Goal: Task Accomplishment & Management: Use online tool/utility

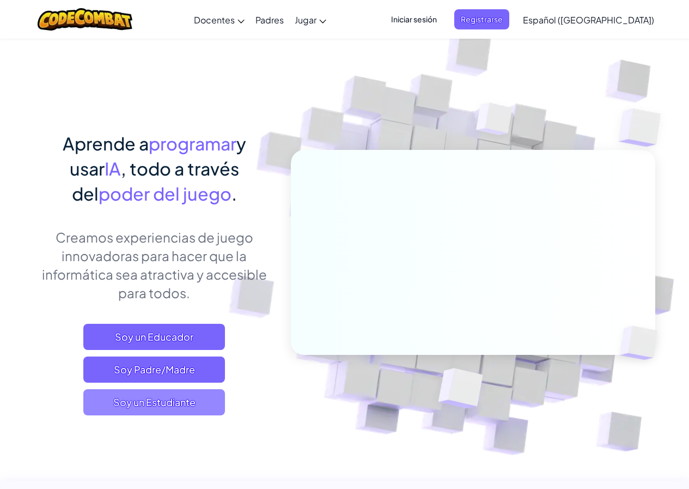
click at [185, 394] on span "Soy un Estudiante" at bounding box center [154, 402] width 142 height 26
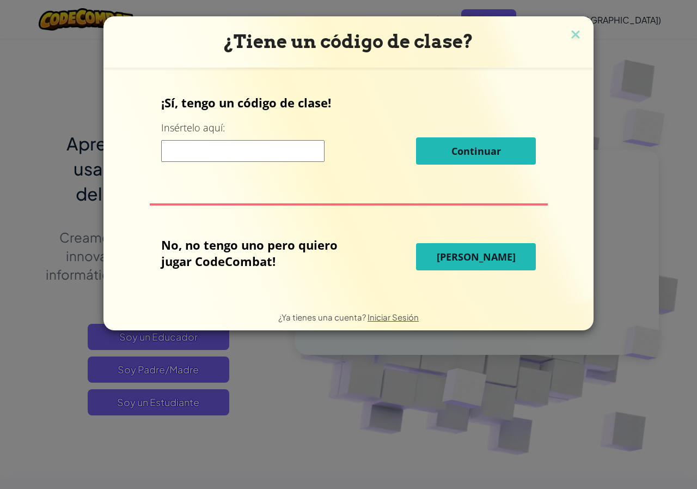
click at [499, 258] on span "[PERSON_NAME]" at bounding box center [476, 256] width 79 height 13
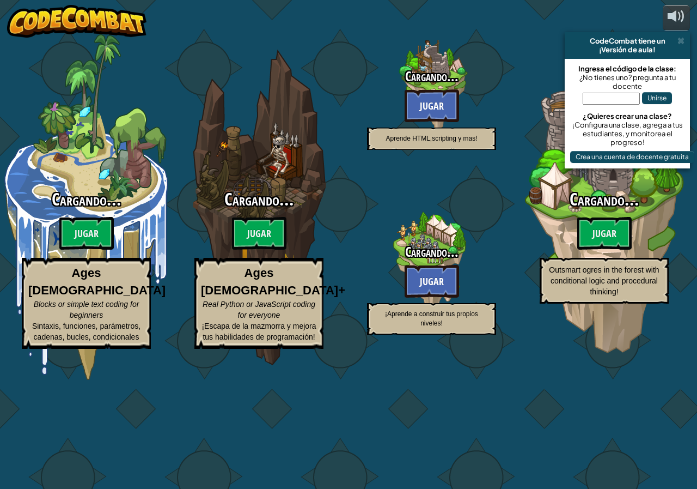
select select "es-419"
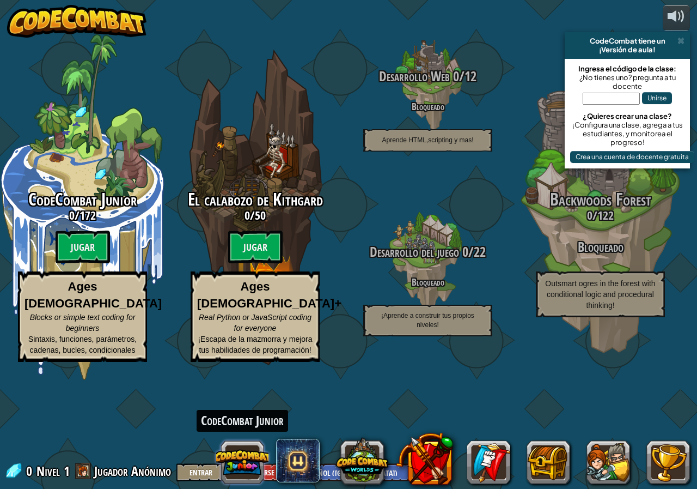
click at [233, 459] on button at bounding box center [242, 462] width 52 height 52
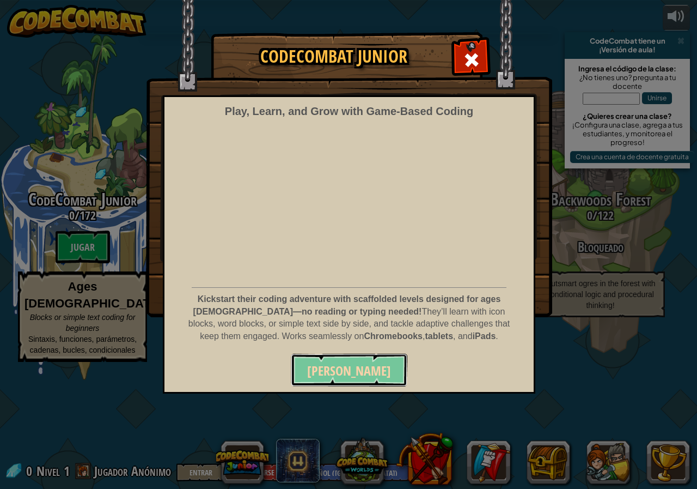
click at [343, 369] on span "[PERSON_NAME]" at bounding box center [349, 370] width 84 height 17
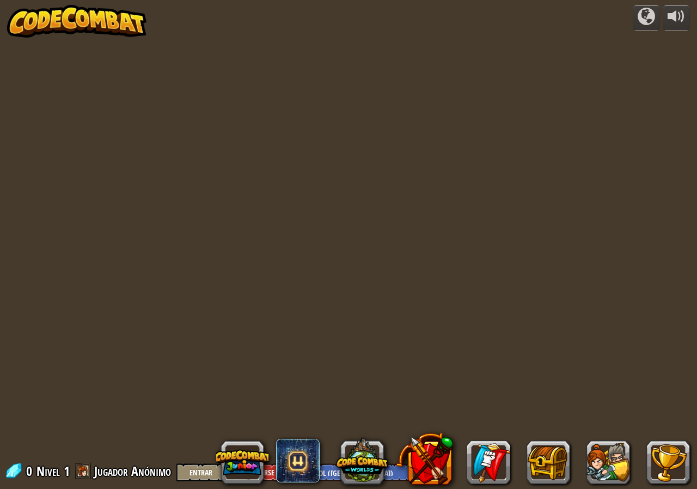
select select "es-419"
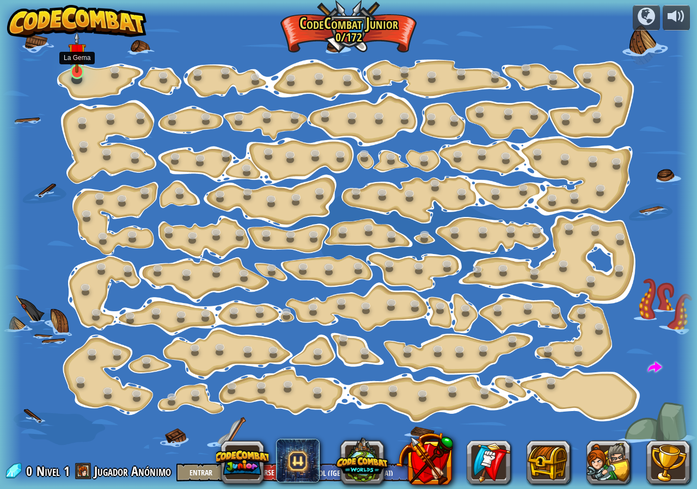
click at [75, 74] on div at bounding box center [77, 71] width 14 height 15
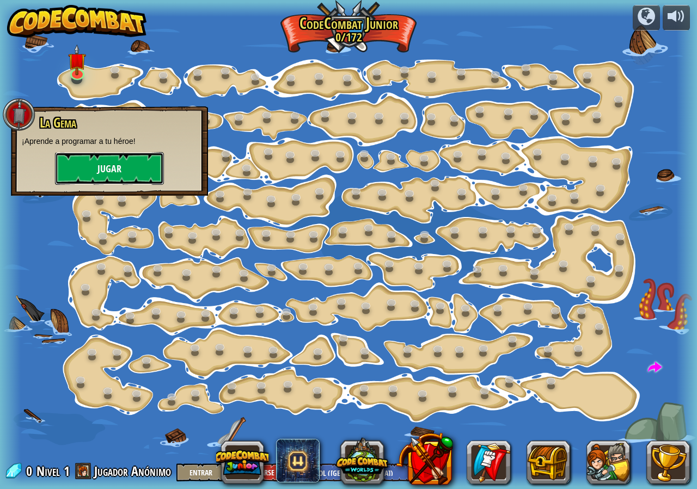
click at [135, 163] on button "Jugar" at bounding box center [109, 168] width 109 height 33
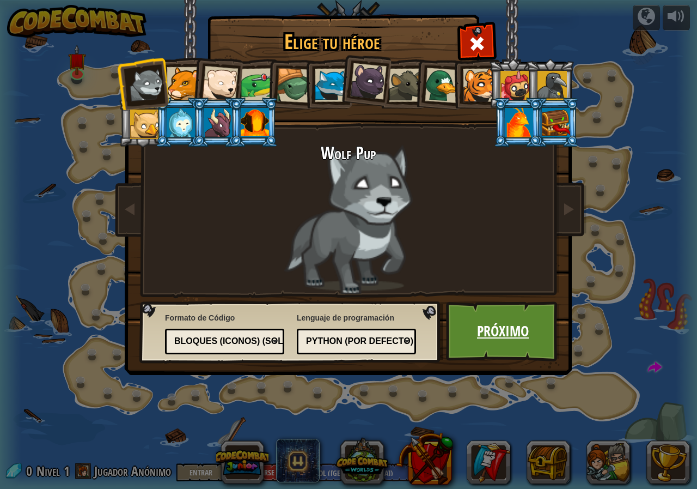
click at [498, 324] on link "Próximo" at bounding box center [503, 331] width 114 height 60
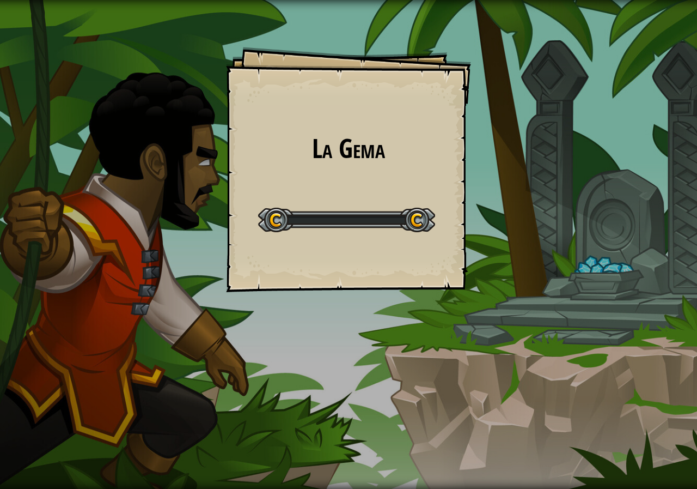
click at [498, 324] on div "La Gema Goals Start Level Error cargando del servidor Necesitas una suscripción…" at bounding box center [348, 244] width 697 height 489
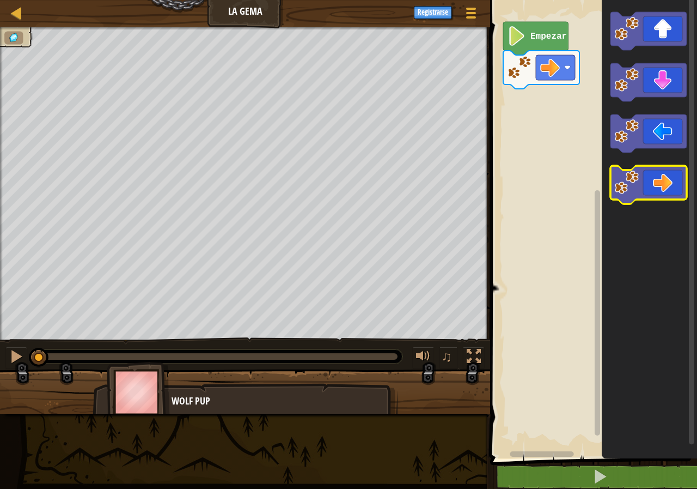
click at [655, 188] on icon "Espacio de trabajo de Blockly" at bounding box center [649, 185] width 76 height 38
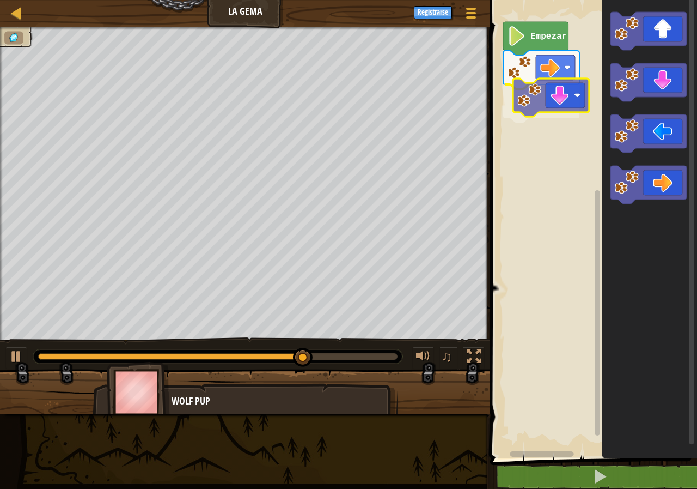
click at [562, 93] on div "Empezar" at bounding box center [592, 227] width 210 height 464
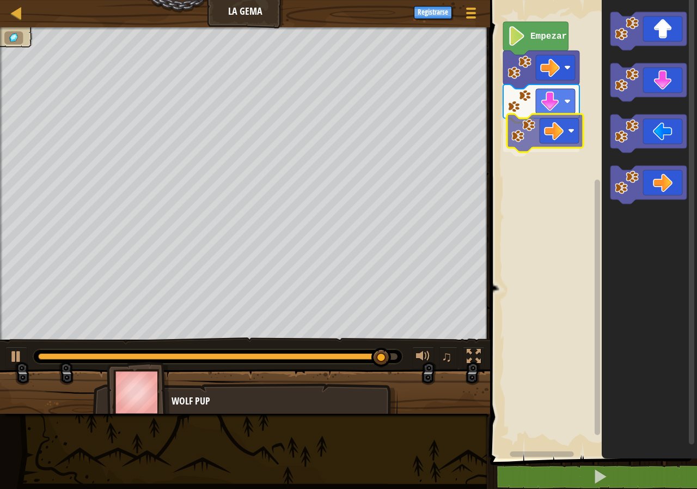
click at [551, 121] on div "Empezar" at bounding box center [592, 227] width 210 height 464
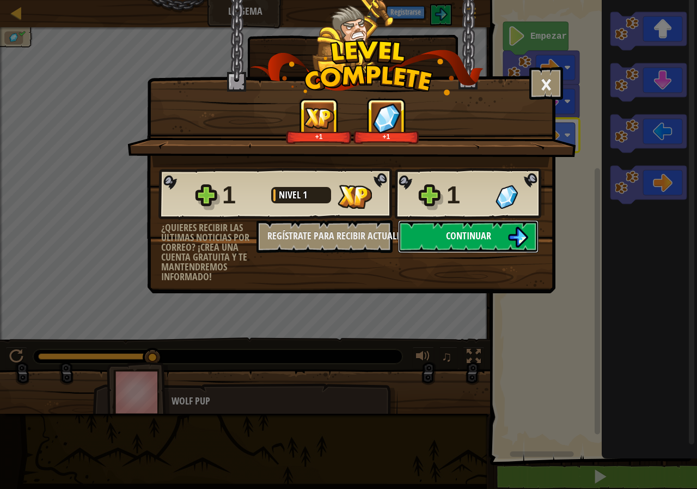
click at [429, 235] on button "Continuar" at bounding box center [468, 236] width 141 height 33
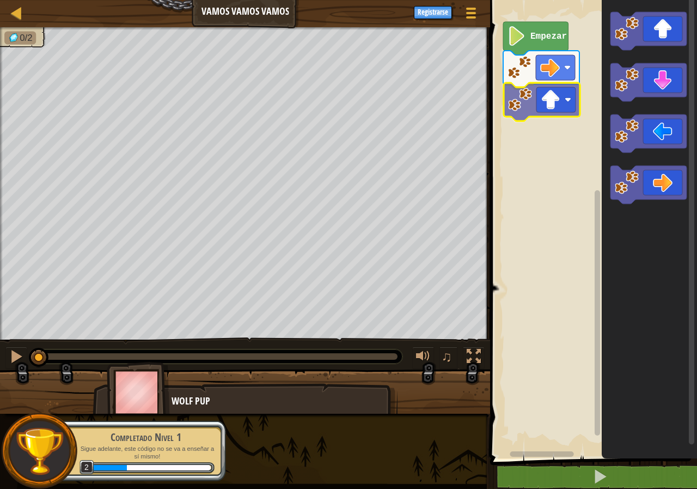
click at [550, 114] on div "Empezar" at bounding box center [592, 227] width 210 height 464
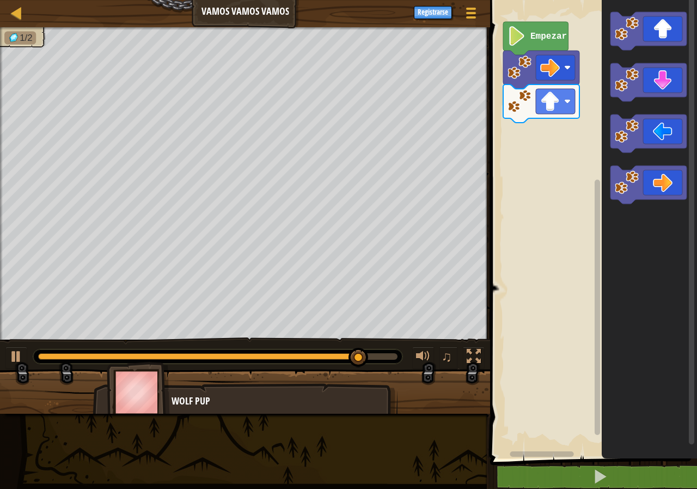
click at [605, 191] on icon "Espacio de trabajo de Blockly" at bounding box center [649, 227] width 95 height 464
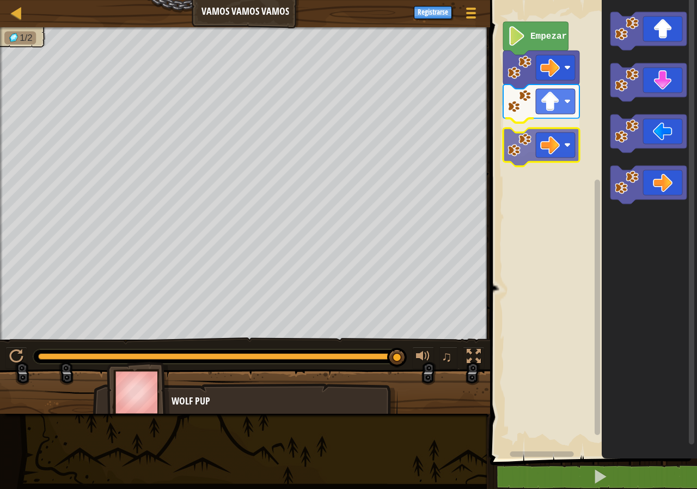
click at [524, 139] on div "Empezar" at bounding box center [592, 227] width 210 height 464
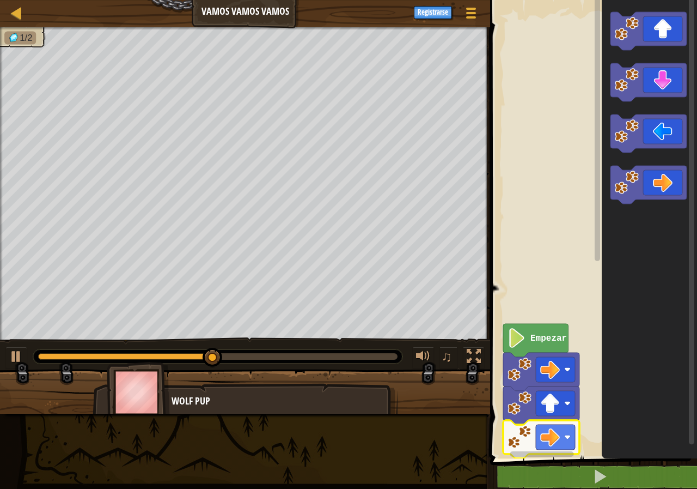
click at [630, 164] on div "Empezar" at bounding box center [592, 227] width 210 height 464
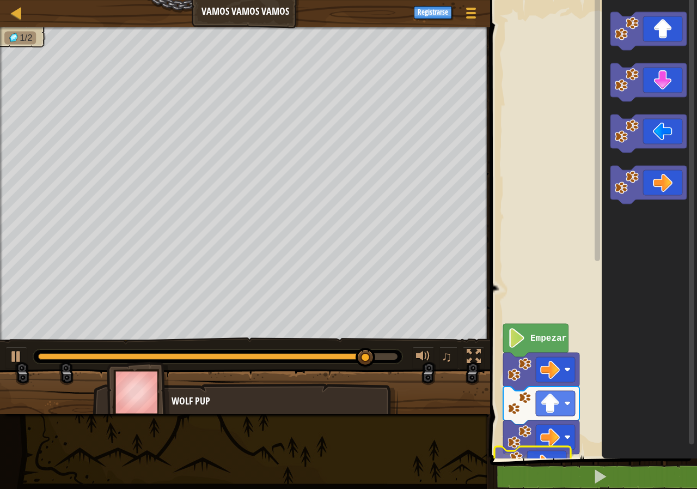
click at [537, 457] on div "Empezar" at bounding box center [592, 227] width 210 height 464
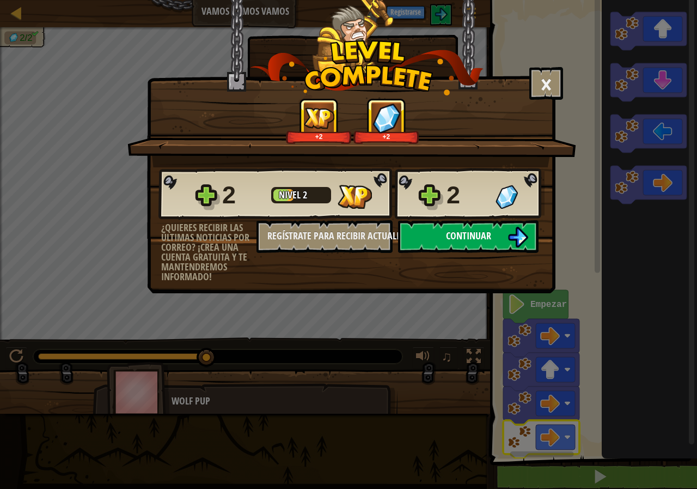
click at [463, 233] on span "Continuar" at bounding box center [468, 236] width 45 height 14
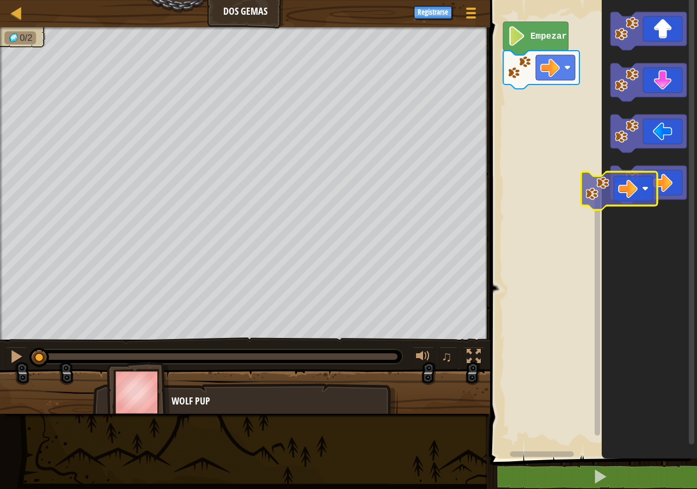
click at [577, 174] on div "Empezar" at bounding box center [592, 227] width 210 height 464
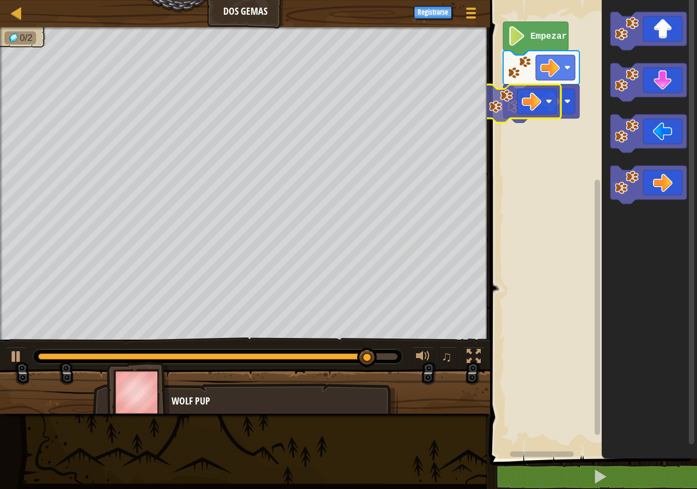
click at [544, 139] on div "Empezar" at bounding box center [592, 227] width 210 height 464
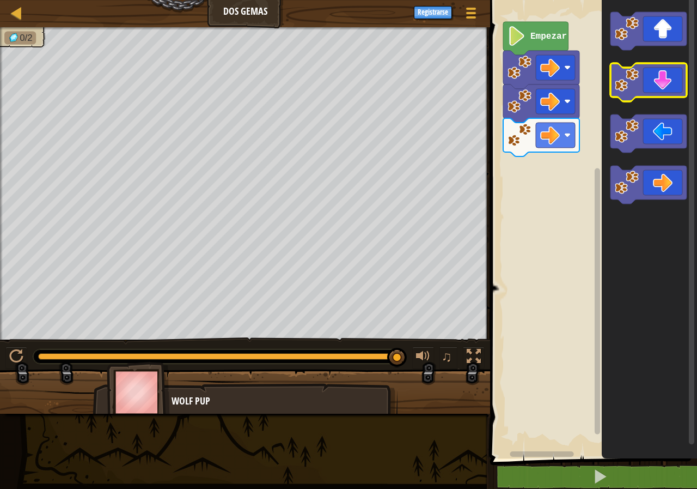
click at [646, 74] on icon "Espacio de trabajo de Blockly" at bounding box center [649, 82] width 76 height 38
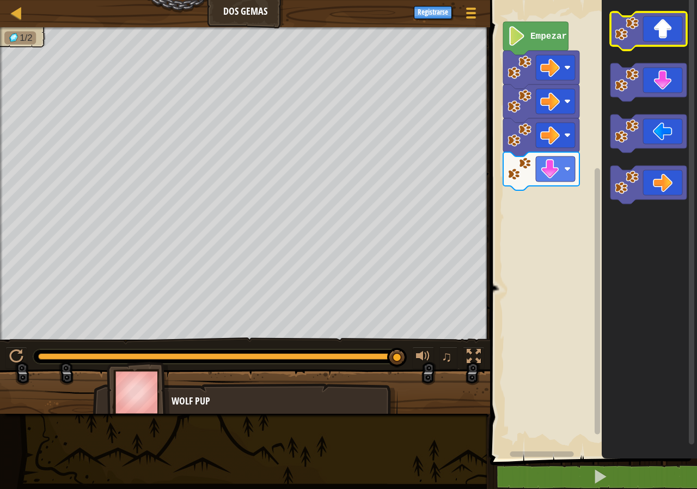
click at [677, 31] on icon "Espacio de trabajo de Blockly" at bounding box center [649, 31] width 76 height 38
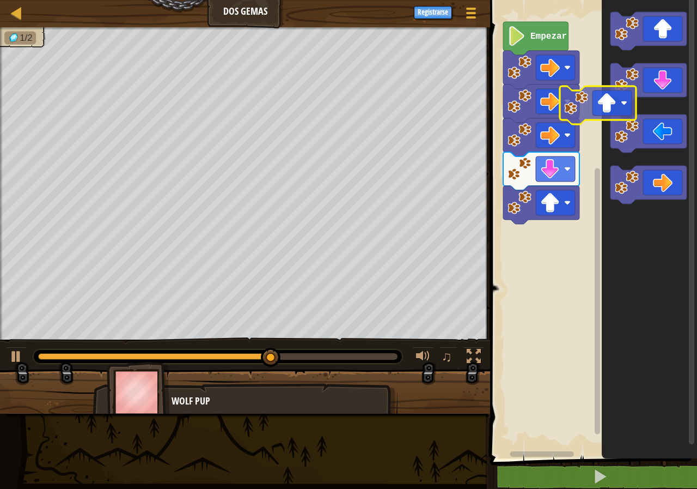
click at [627, 105] on icon "Espacio de trabajo de Blockly" at bounding box center [649, 227] width 95 height 464
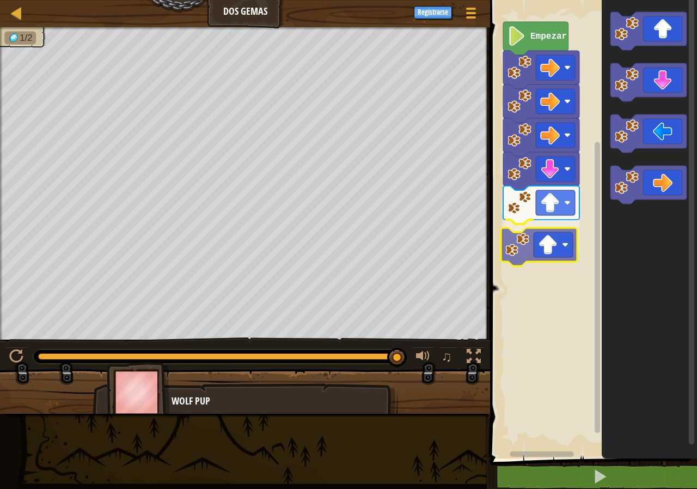
click at [557, 256] on div "Empezar" at bounding box center [592, 227] width 210 height 464
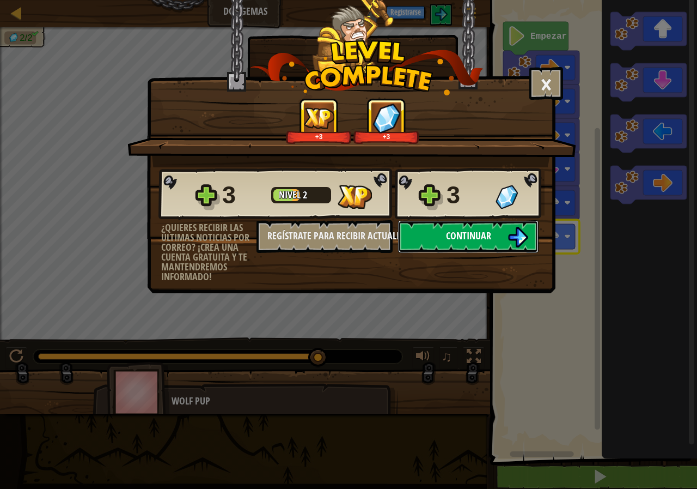
click at [465, 229] on span "Continuar" at bounding box center [468, 236] width 45 height 14
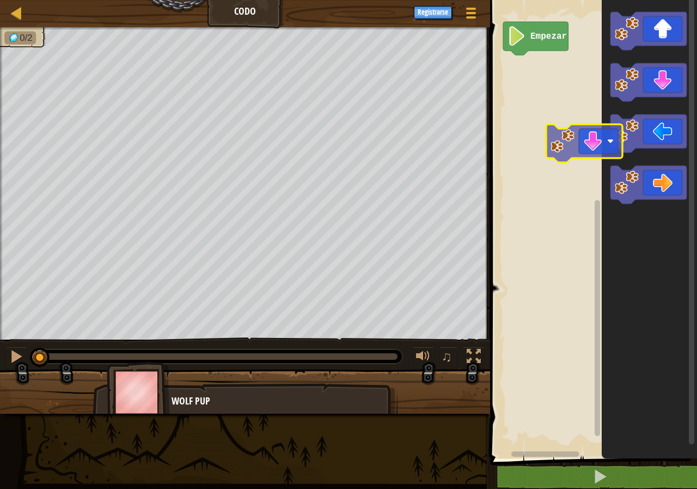
click at [592, 138] on div "Empezar" at bounding box center [592, 227] width 210 height 464
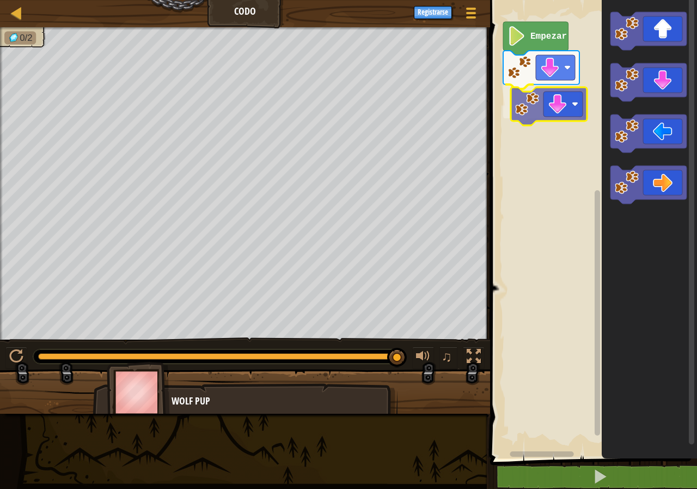
click at [545, 120] on div "Empezar" at bounding box center [592, 227] width 210 height 464
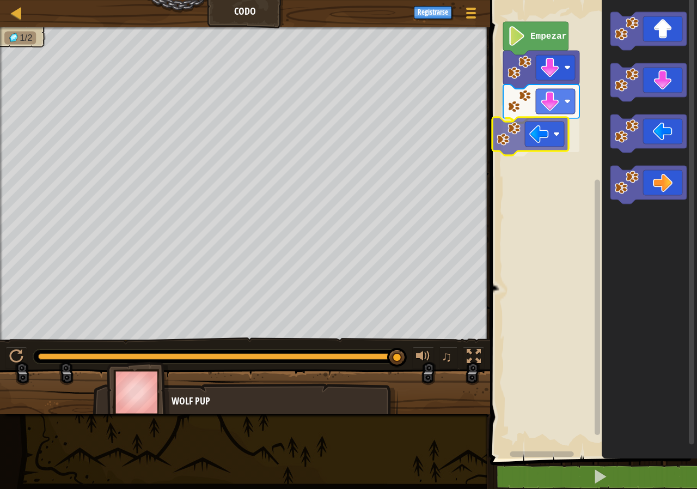
click at [537, 142] on div "Empezar" at bounding box center [592, 227] width 210 height 464
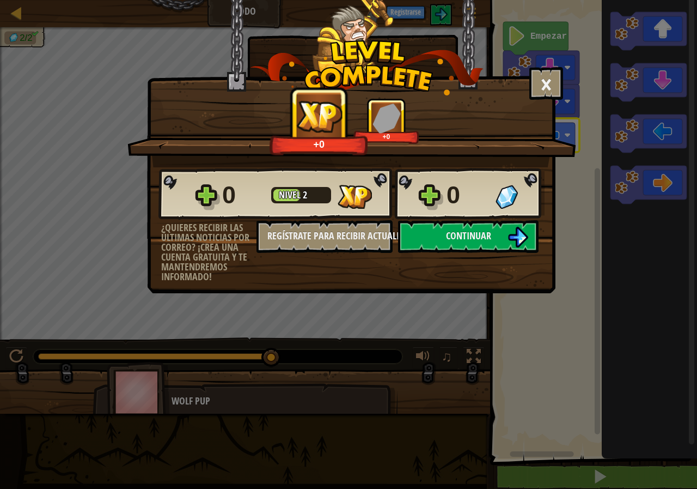
drag, startPoint x: 630, startPoint y: 260, endPoint x: 612, endPoint y: 210, distance: 54.0
click at [612, 210] on div "× ¿Cómo de divertido estuvo este nivel? +0 +0 Reticulating Splines... 0 Nivel 2…" at bounding box center [348, 244] width 697 height 489
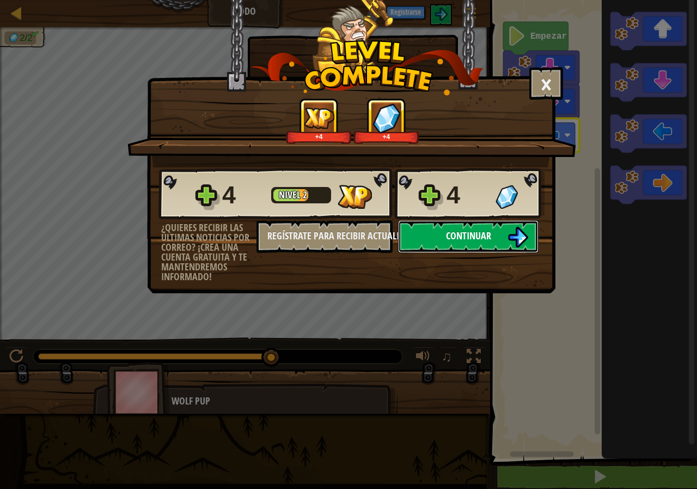
click at [457, 228] on button "Continuar" at bounding box center [468, 236] width 141 height 33
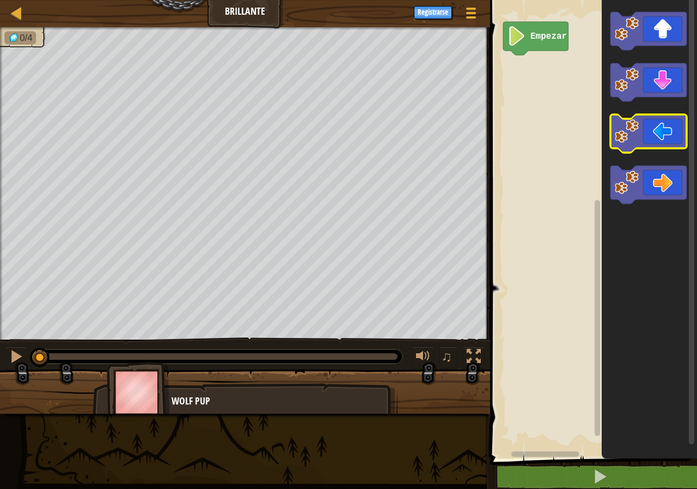
click at [659, 136] on icon "Espacio de trabajo de Blockly" at bounding box center [649, 133] width 76 height 38
click at [657, 135] on icon "Espacio de trabajo de Blockly" at bounding box center [649, 133] width 76 height 38
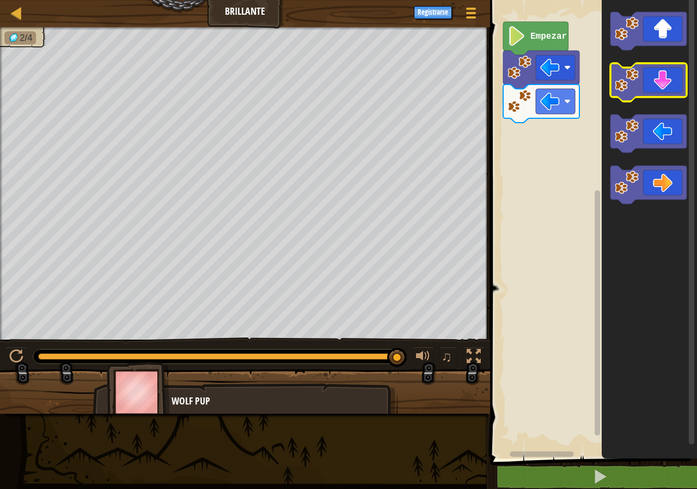
click at [665, 74] on icon "Espacio de trabajo de Blockly" at bounding box center [649, 82] width 76 height 38
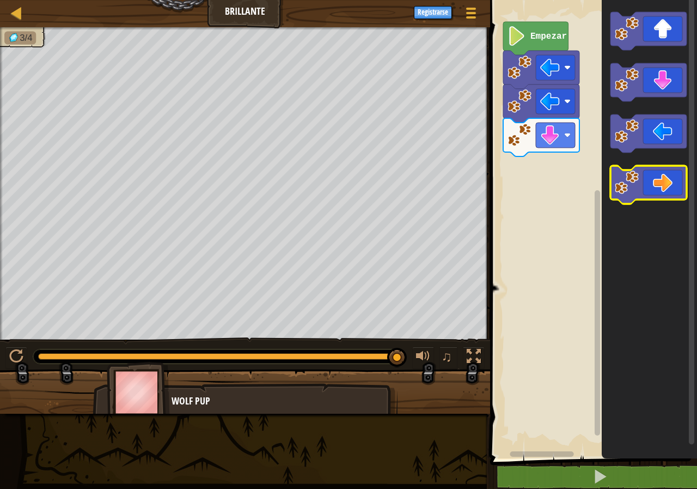
click at [643, 192] on icon "Espacio de trabajo de Blockly" at bounding box center [649, 185] width 76 height 38
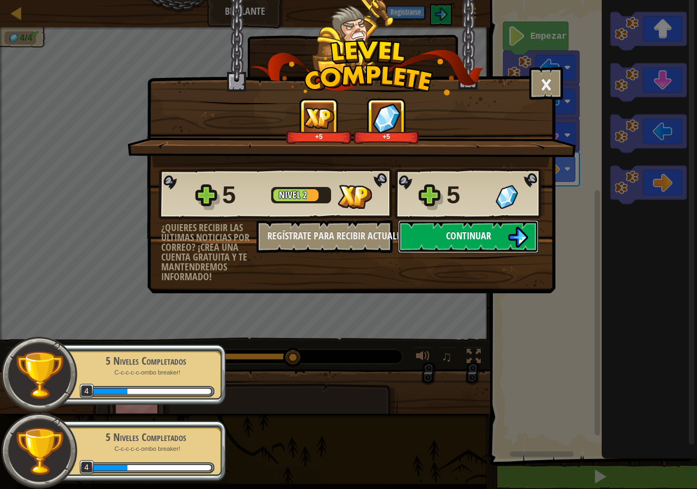
click at [439, 233] on button "Continuar" at bounding box center [468, 236] width 141 height 33
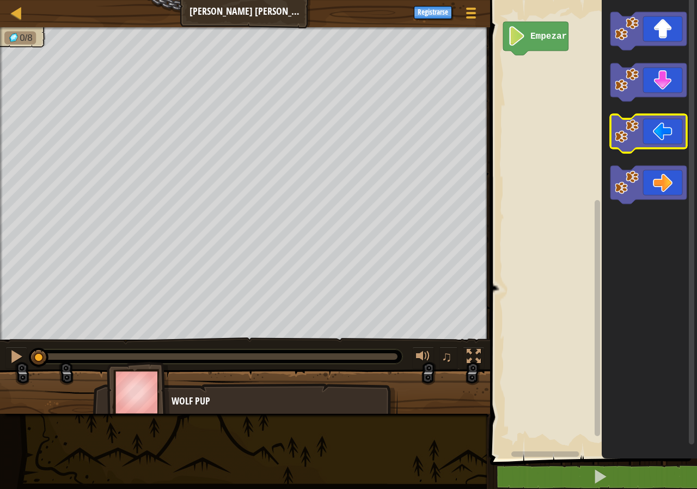
click at [659, 130] on icon "Espacio de trabajo de Blockly" at bounding box center [649, 133] width 76 height 38
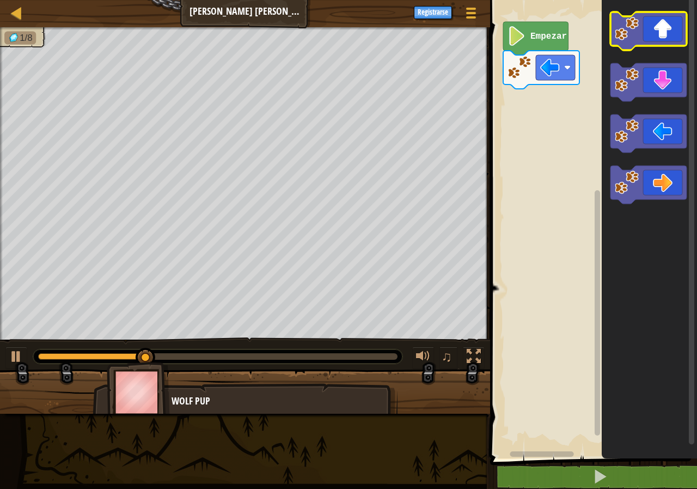
click at [655, 32] on icon "Espacio de trabajo de Blockly" at bounding box center [649, 31] width 76 height 38
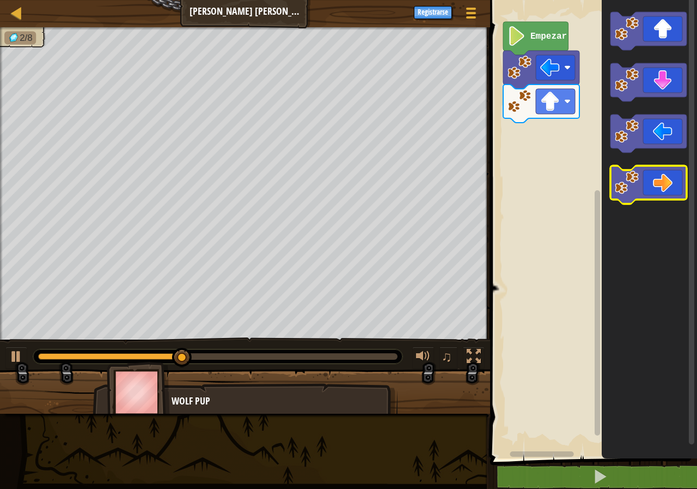
click at [663, 184] on icon "Espacio de trabajo de Blockly" at bounding box center [649, 185] width 76 height 38
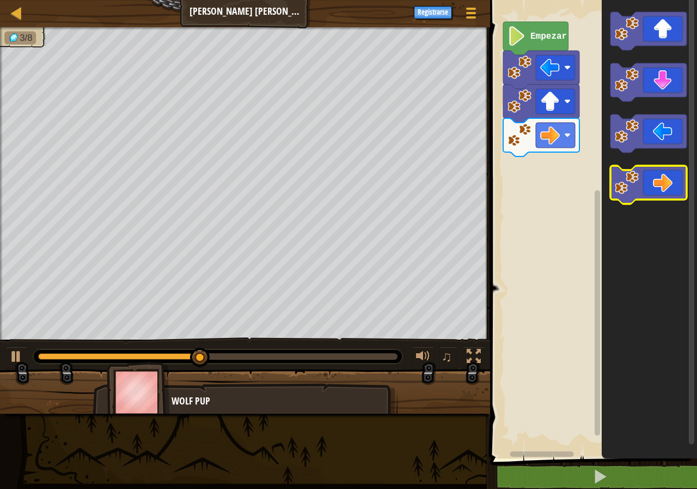
click at [632, 179] on image "Espacio de trabajo de Blockly" at bounding box center [627, 183] width 24 height 24
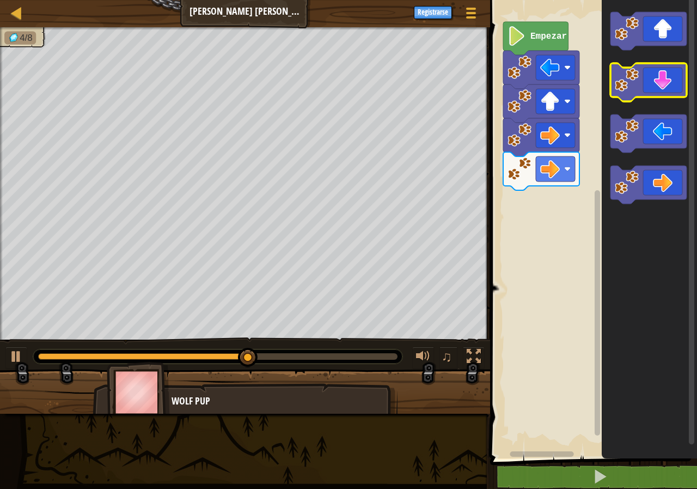
click at [670, 82] on icon "Espacio de trabajo de Blockly" at bounding box center [649, 82] width 76 height 38
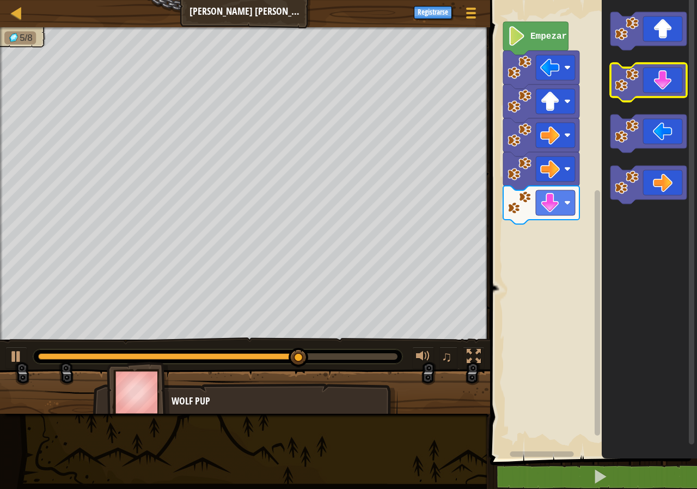
click at [670, 82] on icon "Espacio de trabajo de Blockly" at bounding box center [649, 82] width 76 height 38
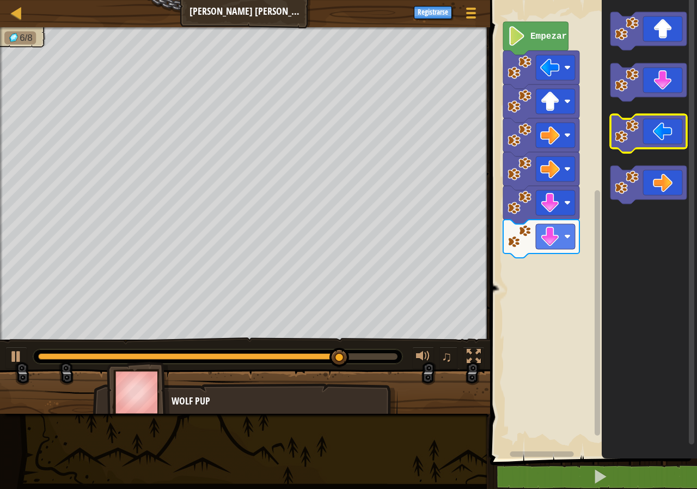
click at [667, 137] on icon "Espacio de trabajo de Blockly" at bounding box center [649, 133] width 76 height 38
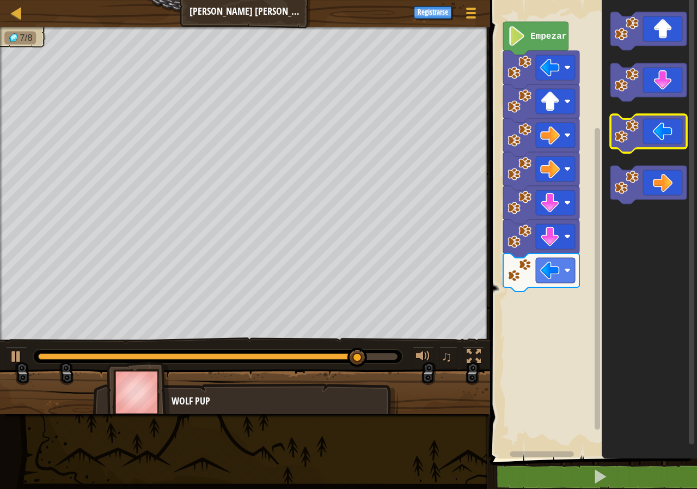
click at [664, 137] on icon "Espacio de trabajo de Blockly" at bounding box center [649, 133] width 76 height 38
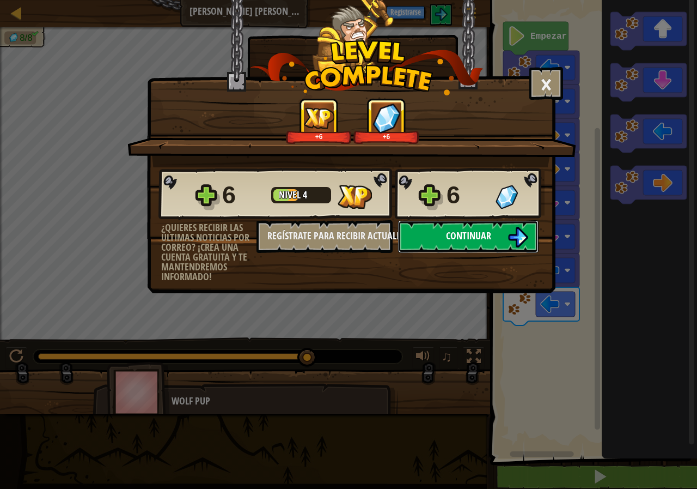
click at [457, 231] on span "Continuar" at bounding box center [468, 236] width 45 height 14
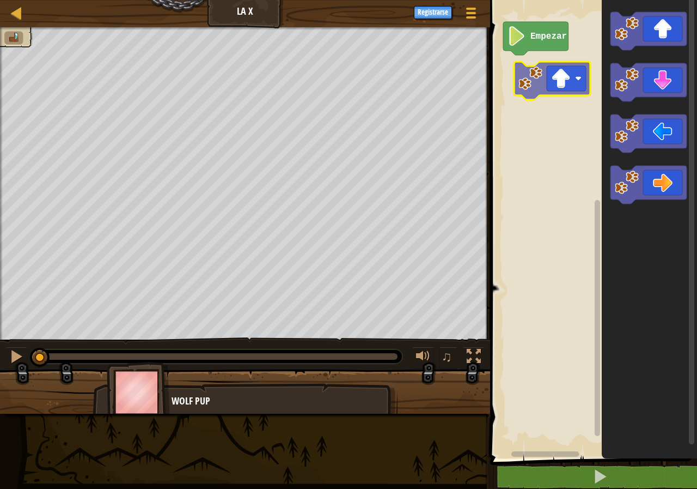
click at [545, 60] on div "Empezar" at bounding box center [592, 227] width 210 height 464
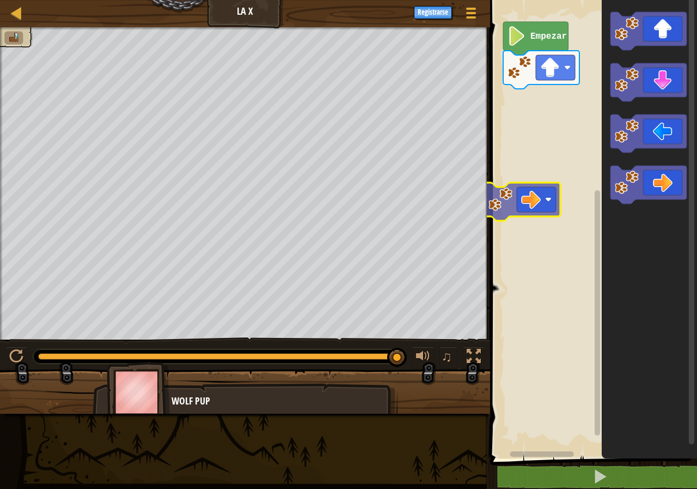
click at [535, 199] on div "Empezar" at bounding box center [592, 227] width 210 height 464
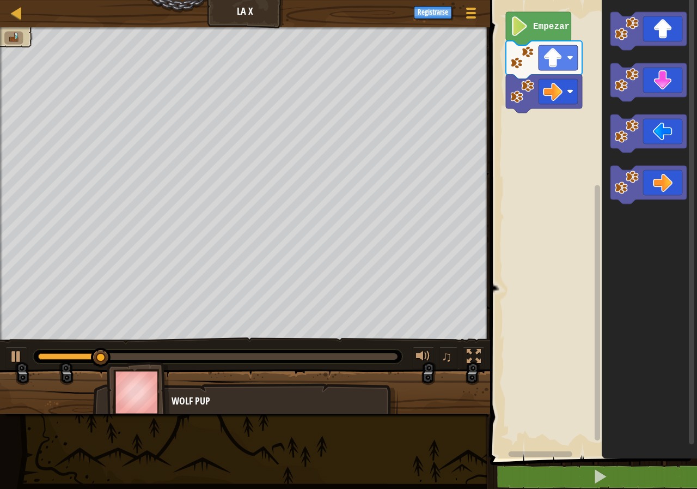
click at [546, 141] on rect "Espacio de trabajo de Blockly" at bounding box center [592, 227] width 210 height 464
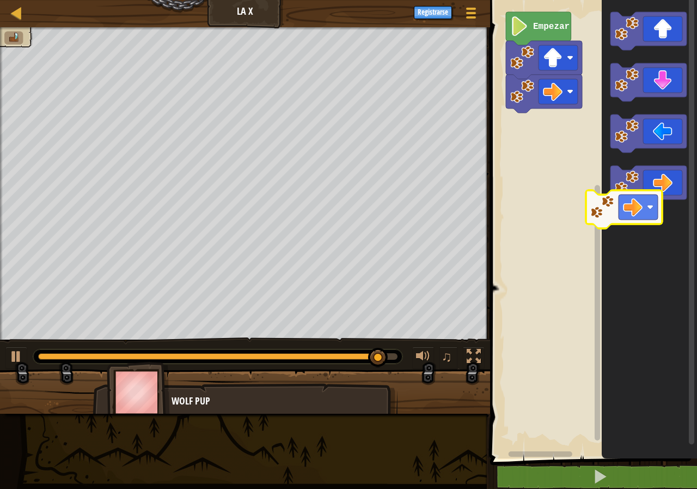
click at [605, 199] on icon "Espacio de trabajo de Blockly" at bounding box center [649, 227] width 95 height 464
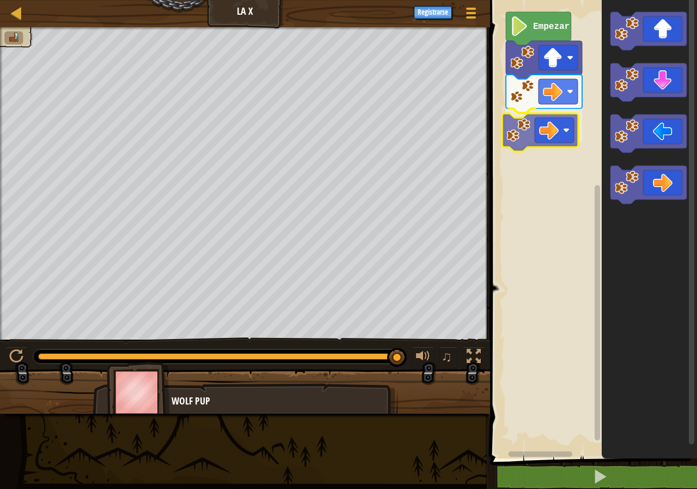
click at [568, 139] on div "Empezar" at bounding box center [592, 227] width 210 height 464
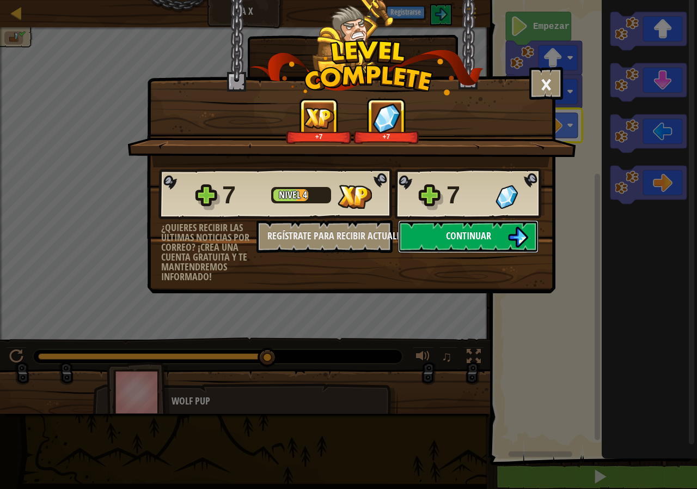
click at [434, 232] on button "Continuar" at bounding box center [468, 236] width 141 height 33
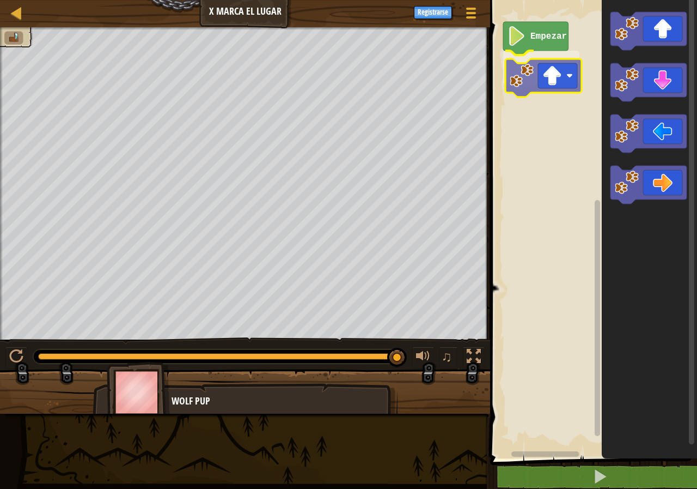
click at [561, 84] on div "Empezar" at bounding box center [592, 227] width 210 height 464
click at [530, 37] on icon "Espacio de trabajo de Blockly" at bounding box center [535, 38] width 65 height 33
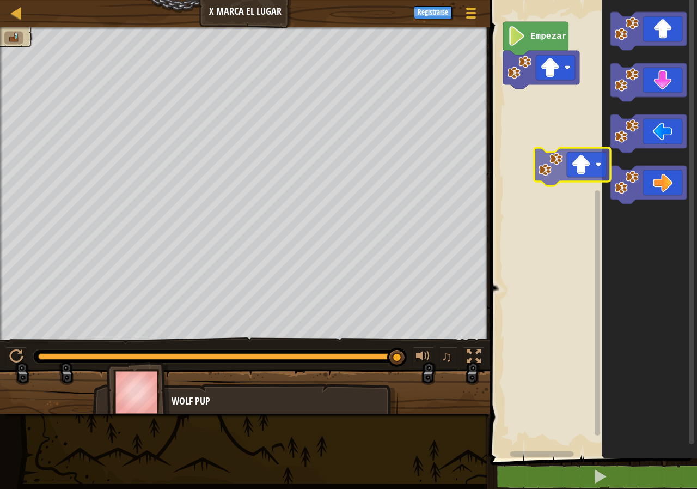
click at [567, 154] on div "Empezar" at bounding box center [592, 227] width 210 height 464
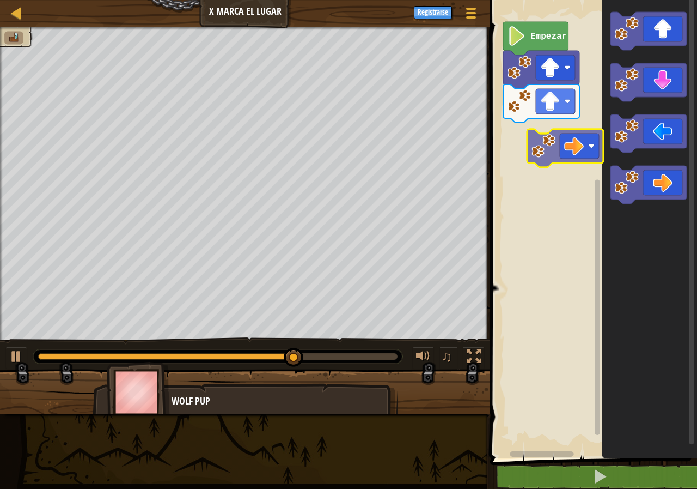
click at [554, 149] on div "Empezar" at bounding box center [592, 227] width 210 height 464
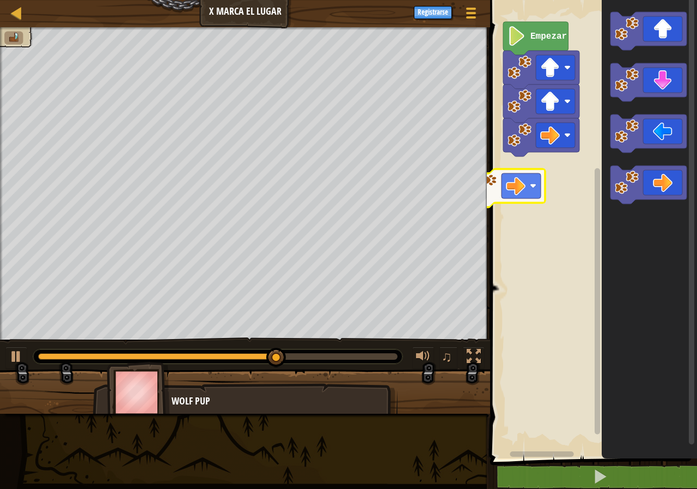
click at [508, 186] on div "Empezar" at bounding box center [592, 227] width 210 height 464
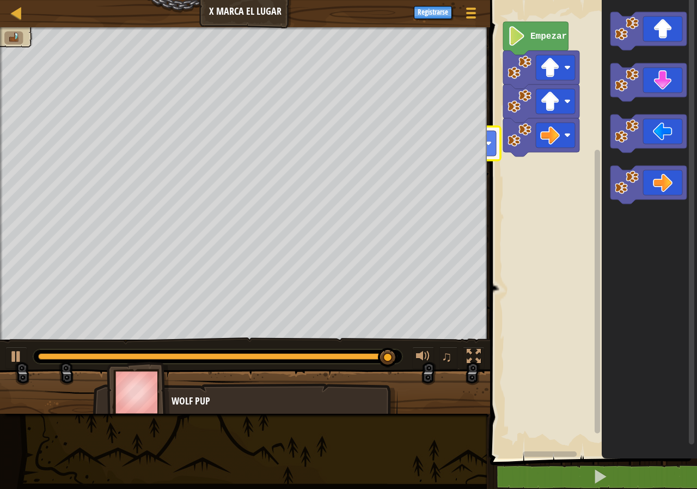
click at [444, 151] on div "Mapa X Marca el Lugar Menú del Juego Registrarse 1 הההההההההההההההההההההההההההה…" at bounding box center [348, 244] width 697 height 489
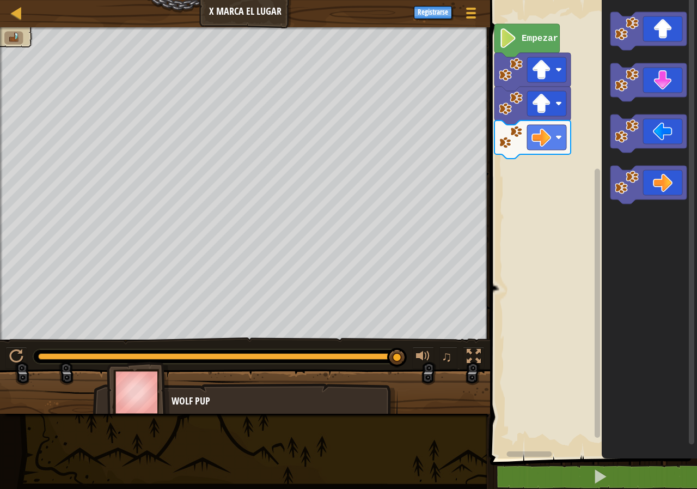
click at [579, 206] on rect "Espacio de trabajo de Blockly" at bounding box center [592, 227] width 210 height 464
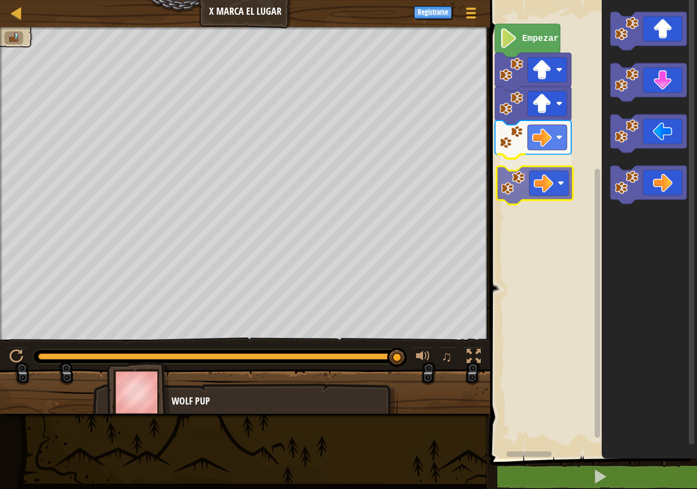
click at [536, 189] on div "Empezar" at bounding box center [592, 227] width 210 height 464
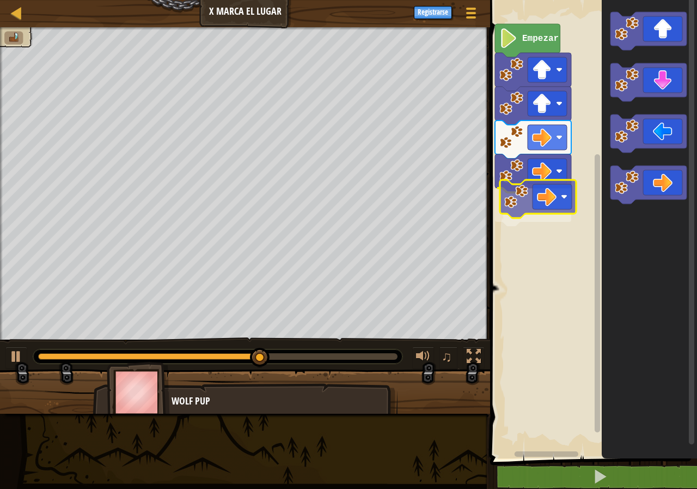
click at [546, 191] on div "Empezar" at bounding box center [592, 227] width 210 height 464
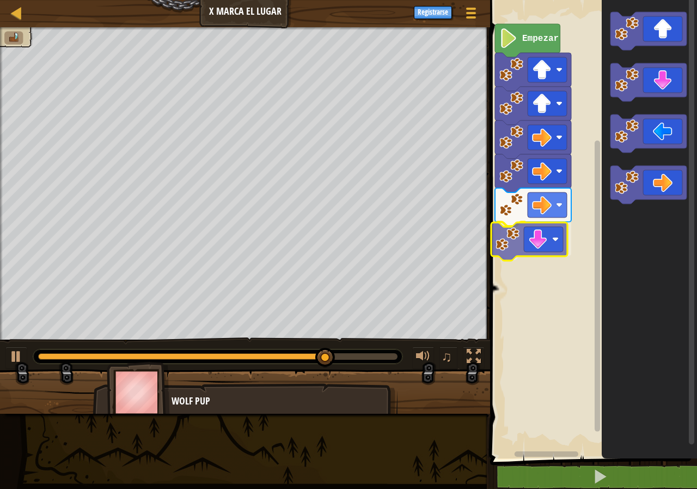
click at [538, 251] on div "Empezar" at bounding box center [592, 227] width 210 height 464
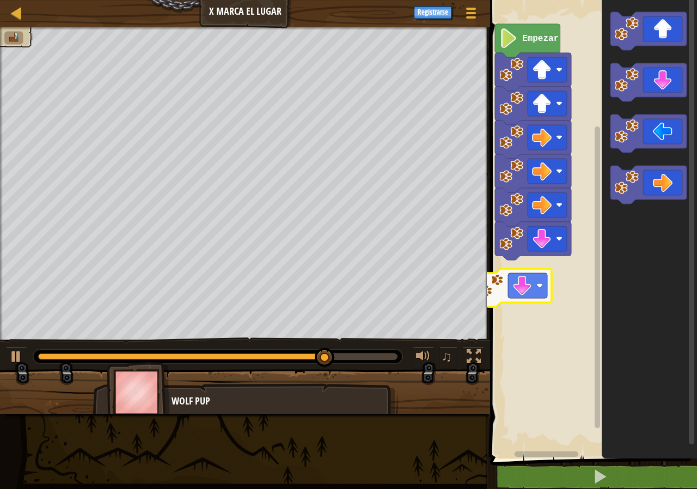
click at [511, 279] on div "Empezar" at bounding box center [592, 227] width 210 height 464
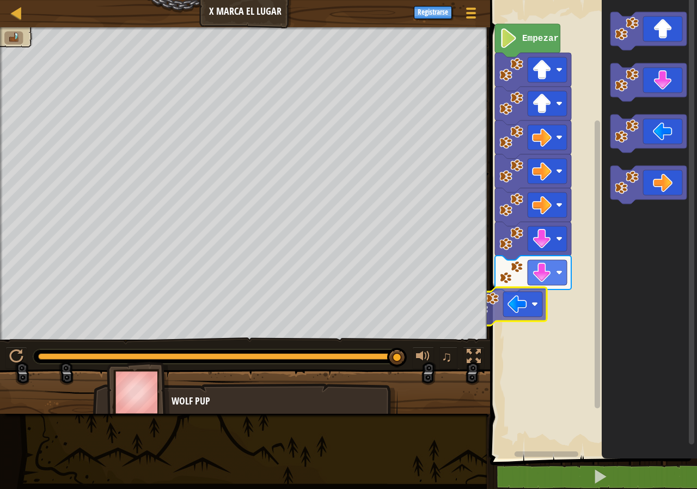
click at [521, 317] on div "Empezar" at bounding box center [592, 227] width 210 height 464
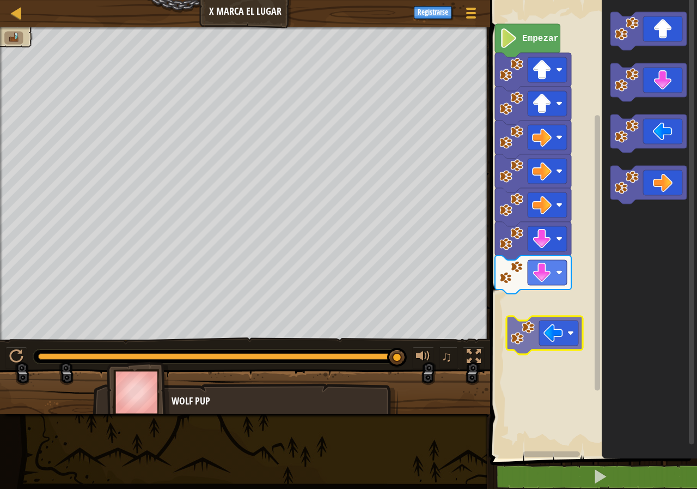
click at [563, 338] on div "Empezar" at bounding box center [592, 227] width 210 height 464
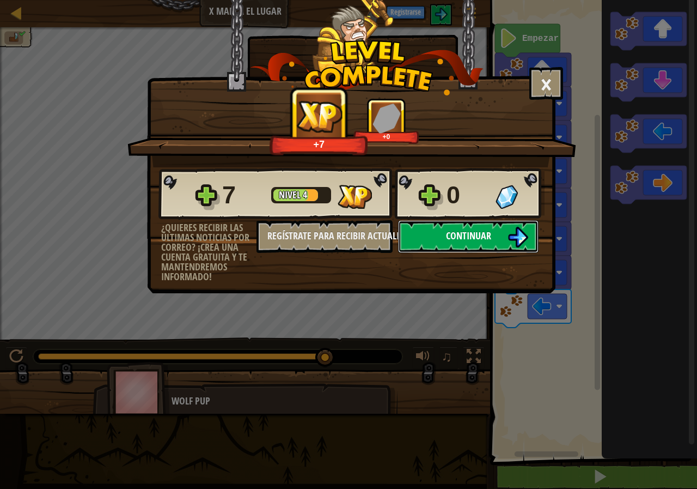
click at [452, 235] on span "Continuar" at bounding box center [468, 236] width 45 height 14
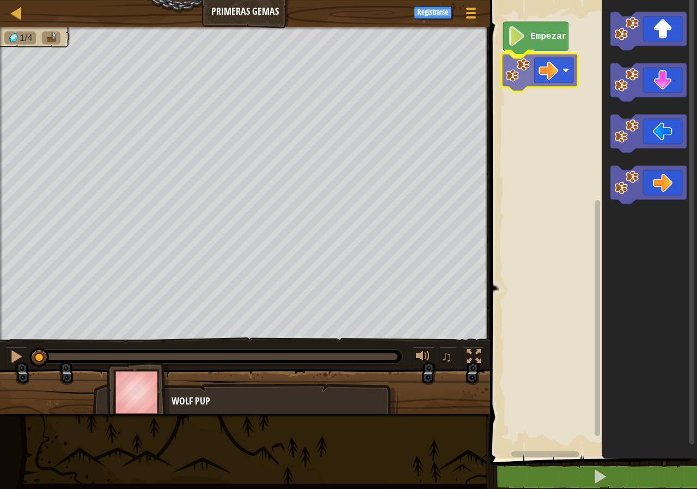
click at [526, 76] on div "Empezar" at bounding box center [592, 227] width 210 height 464
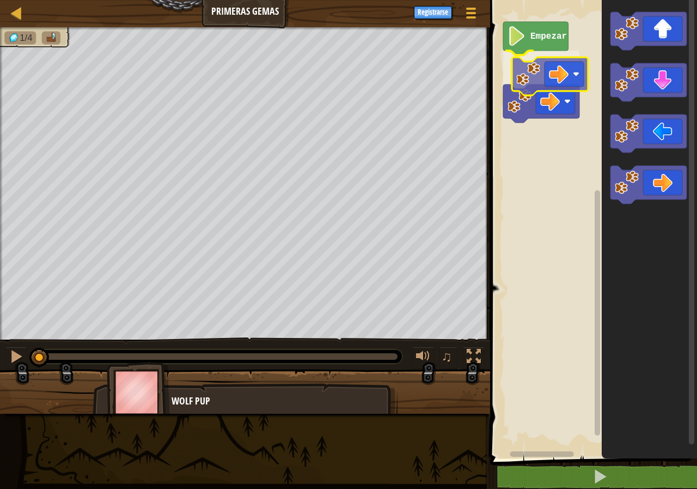
click at [544, 70] on div "Empezar" at bounding box center [592, 227] width 210 height 464
click at [543, 70] on image "Espacio de trabajo de Blockly" at bounding box center [550, 68] width 20 height 20
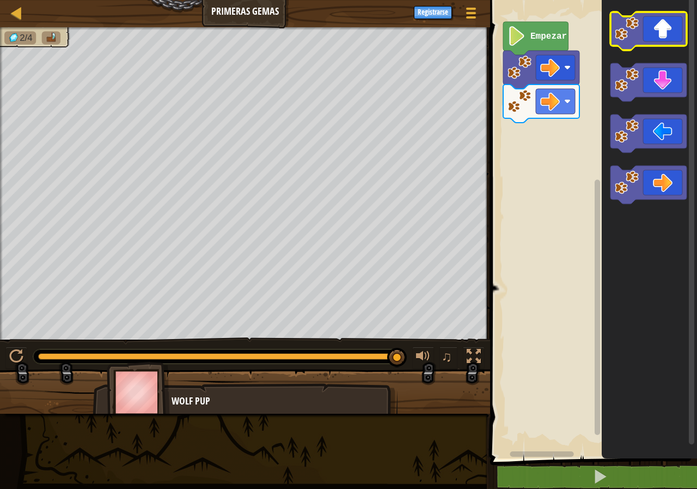
click at [676, 16] on icon "Espacio de trabajo de Blockly" at bounding box center [649, 31] width 76 height 38
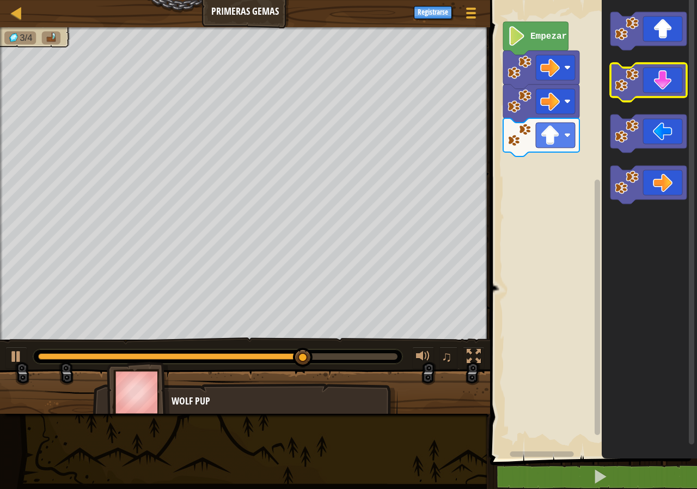
click at [643, 85] on icon "Espacio de trabajo de Blockly" at bounding box center [649, 82] width 76 height 38
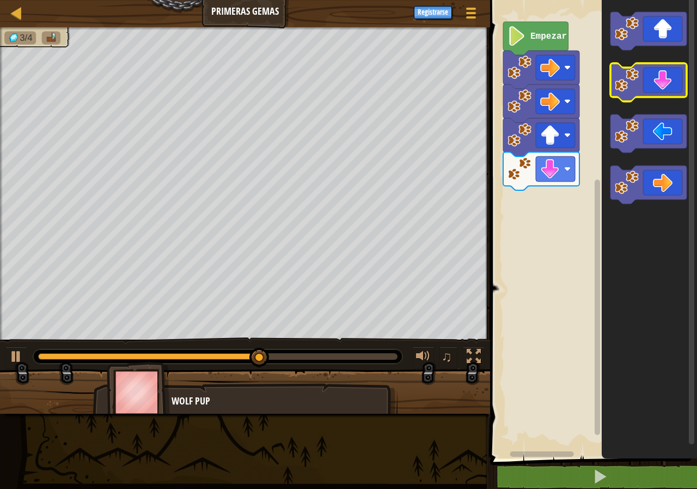
click at [682, 83] on icon "Espacio de trabajo de Blockly" at bounding box center [649, 82] width 76 height 38
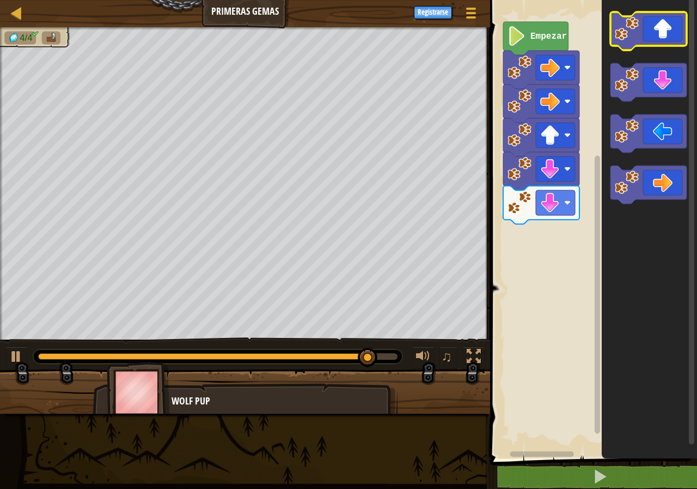
click at [649, 25] on icon "Espacio de trabajo de Blockly" at bounding box center [649, 31] width 76 height 38
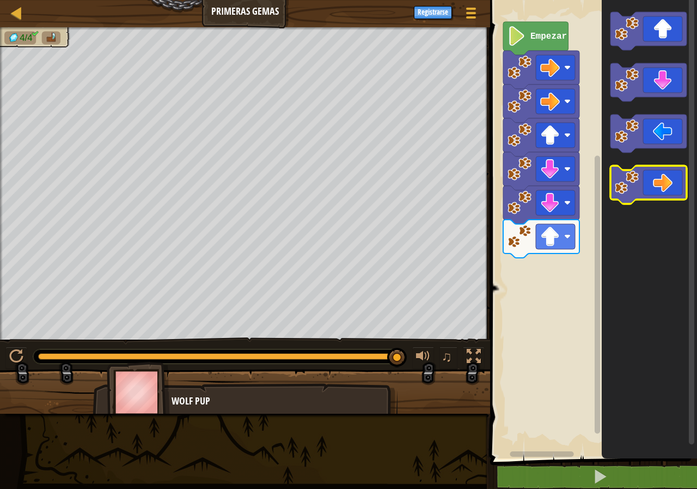
click at [656, 183] on icon "Espacio de trabajo de Blockly" at bounding box center [649, 185] width 76 height 38
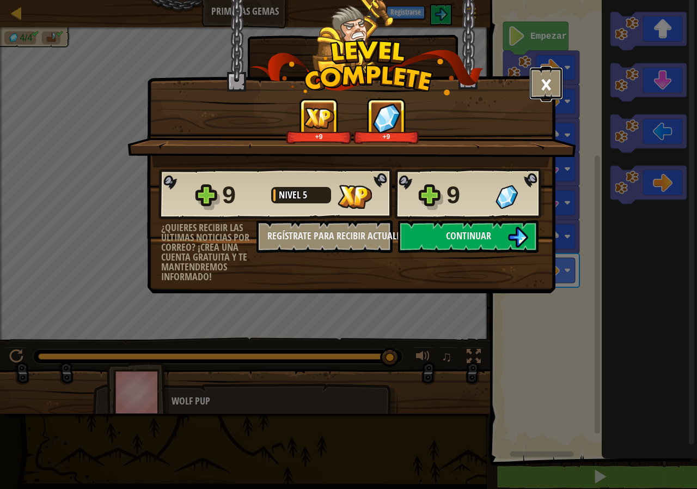
click at [549, 76] on button "×" at bounding box center [547, 83] width 34 height 33
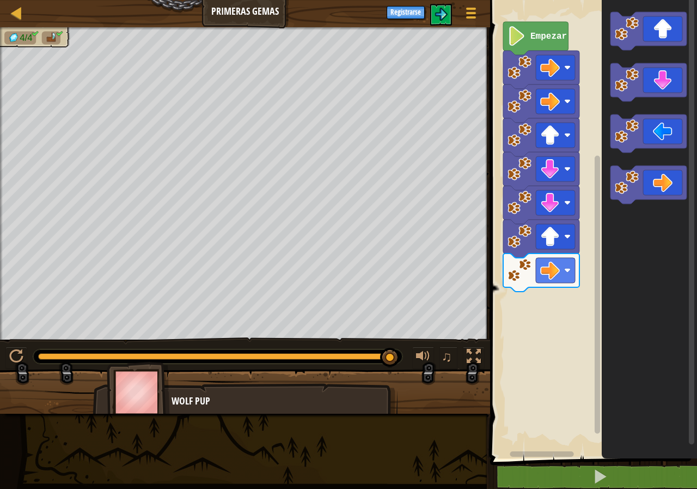
click at [542, 356] on div "Empezar" at bounding box center [592, 227] width 210 height 464
click at [550, 34] on text "Empezar" at bounding box center [549, 37] width 37 height 10
click at [529, 218] on icon "Espacio de trabajo de Blockly" at bounding box center [541, 205] width 76 height 38
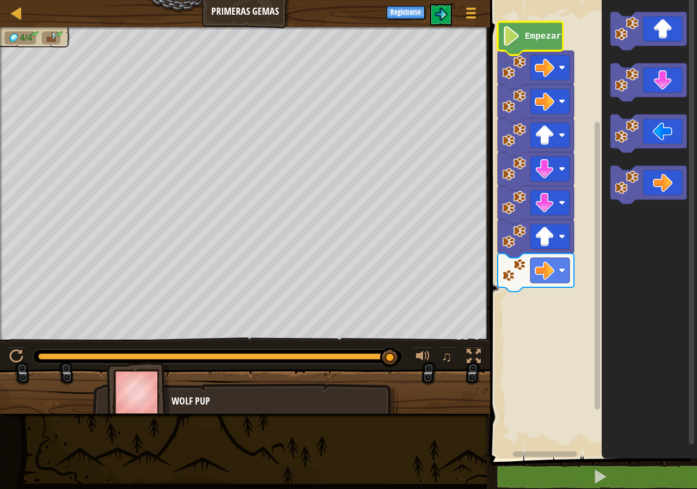
click at [547, 38] on text "Empezar" at bounding box center [543, 37] width 37 height 10
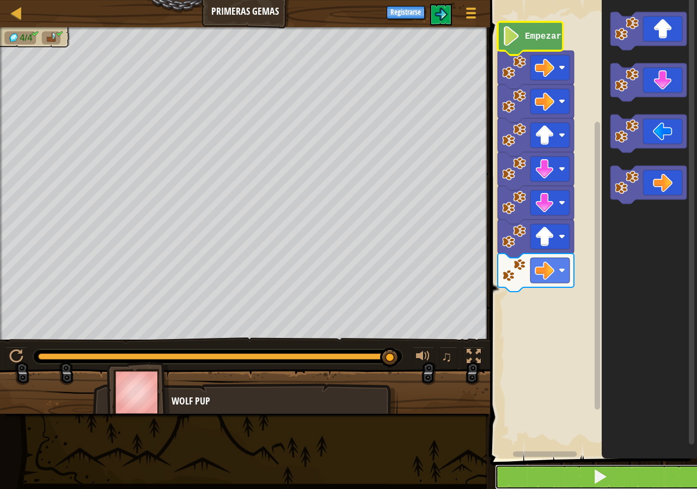
click at [576, 476] on button at bounding box center [600, 476] width 210 height 25
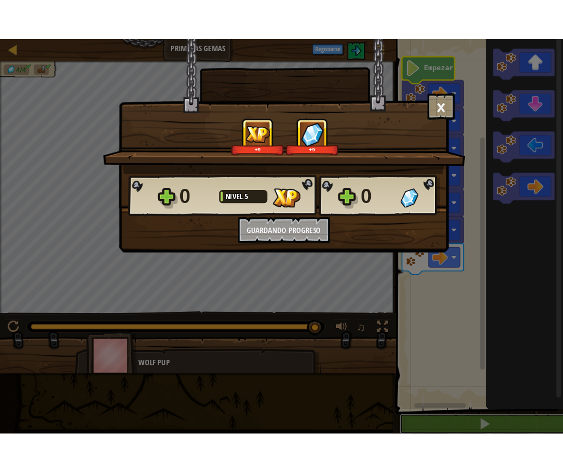
scroll to position [1, 0]
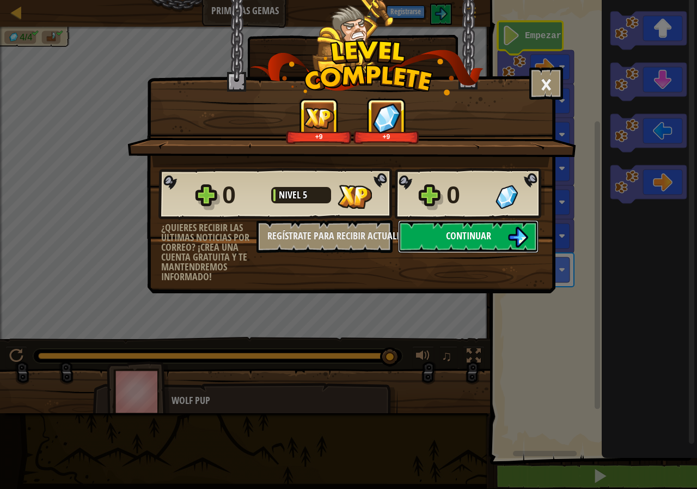
click at [471, 236] on span "Continuar" at bounding box center [468, 236] width 45 height 14
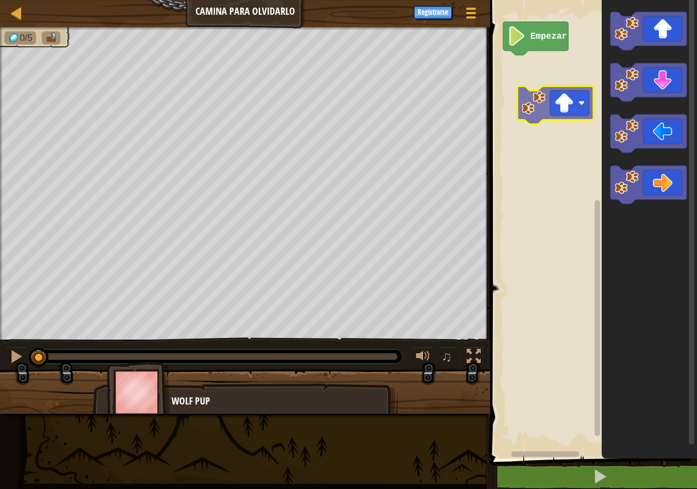
click at [539, 81] on div "Empezar" at bounding box center [592, 227] width 210 height 464
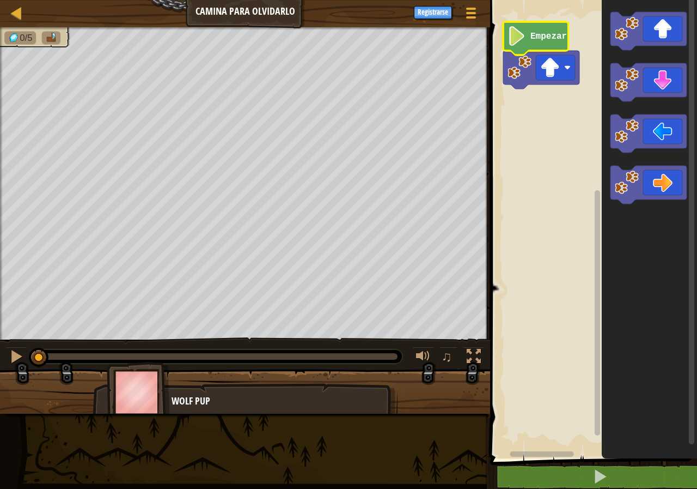
click at [525, 28] on image "Espacio de trabajo de Blockly" at bounding box center [517, 36] width 19 height 20
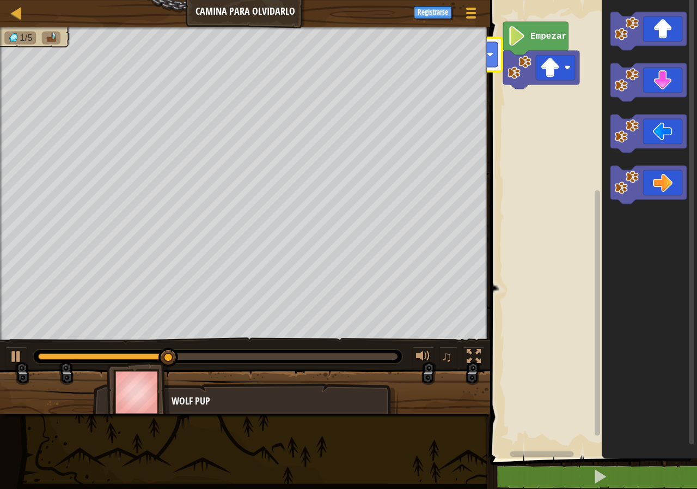
click at [366, 4] on div "Mapa Camina para olvidarlo Menú del Juego Registrarse 1 ההההההההההההההההההההההה…" at bounding box center [348, 244] width 697 height 489
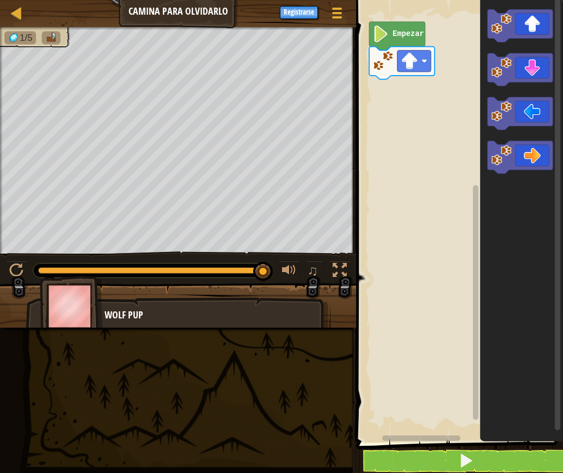
click at [434, 243] on rect "Espacio de trabajo de Blockly" at bounding box center [458, 219] width 210 height 448
click at [420, 295] on rect "Espacio de trabajo de Blockly" at bounding box center [458, 219] width 210 height 448
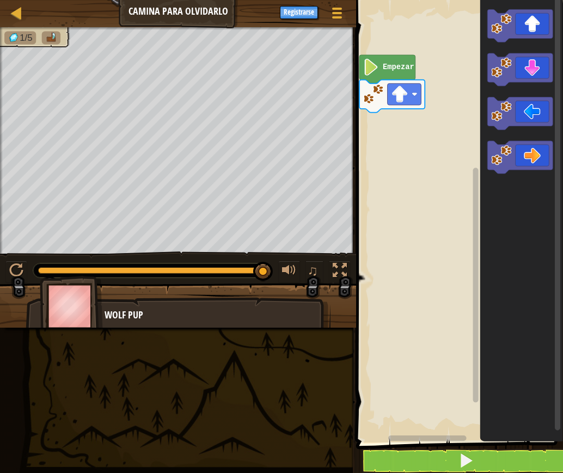
click at [417, 298] on rect "Espacio de trabajo de Blockly" at bounding box center [458, 219] width 210 height 448
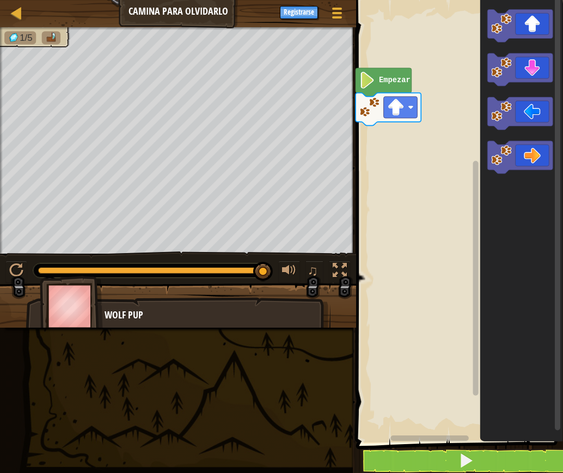
click at [412, 311] on rect "Espacio de trabajo de Blockly" at bounding box center [458, 219] width 210 height 448
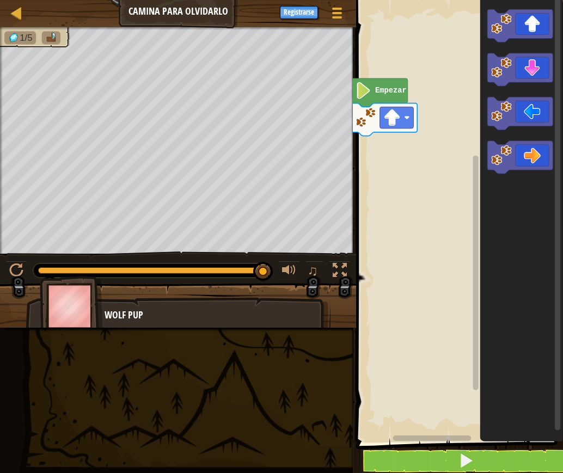
click at [405, 335] on rect "Espacio de trabajo de Blockly" at bounding box center [458, 219] width 210 height 448
click at [438, 269] on rect "Espacio de trabajo de Blockly" at bounding box center [458, 219] width 210 height 448
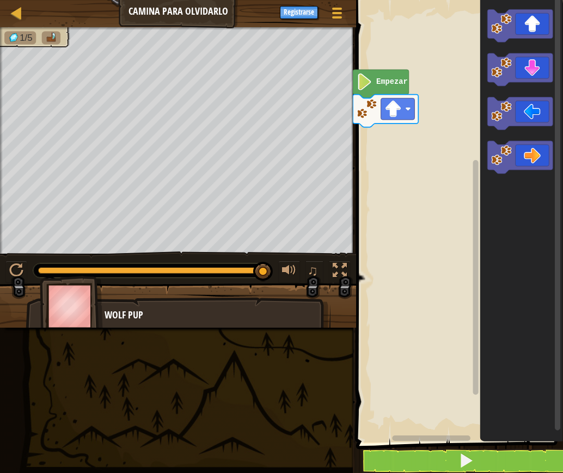
click at [439, 256] on rect "Espacio de trabajo de Blockly" at bounding box center [458, 219] width 210 height 448
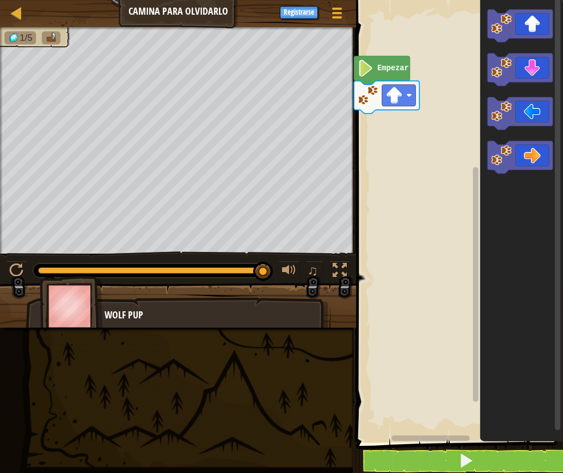
click at [439, 253] on rect "Espacio de trabajo de Blockly" at bounding box center [458, 219] width 210 height 448
click at [442, 247] on rect "Espacio de trabajo de Blockly" at bounding box center [458, 219] width 210 height 448
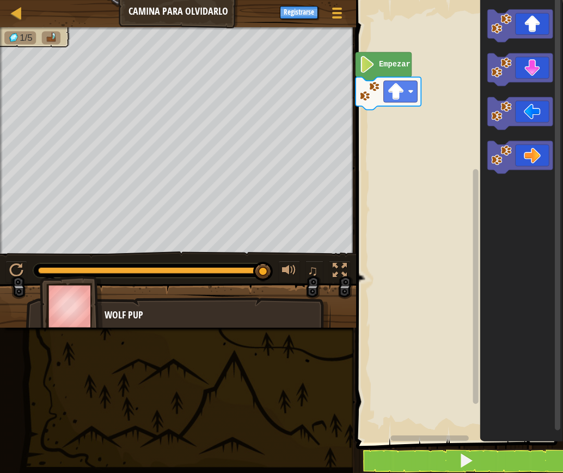
click at [444, 240] on rect "Espacio de trabajo de Blockly" at bounding box center [458, 219] width 210 height 448
click at [447, 232] on rect "Espacio de trabajo de Blockly" at bounding box center [458, 219] width 210 height 448
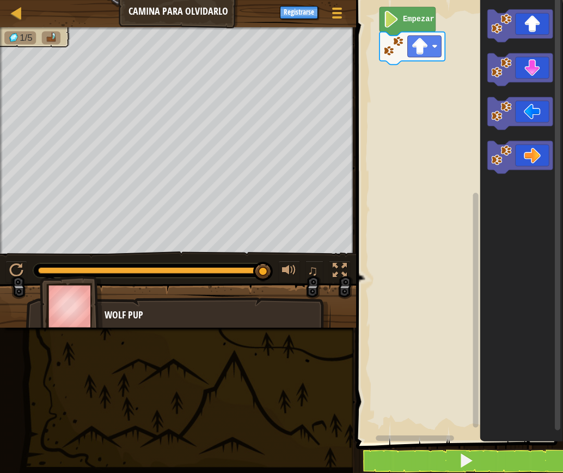
click at [480, 162] on div "Empezar" at bounding box center [458, 219] width 210 height 448
click at [551, 175] on icon "Espacio de trabajo de Blockly" at bounding box center [522, 219] width 83 height 448
click at [551, 116] on icon "Espacio de trabajo de Blockly" at bounding box center [520, 114] width 65 height 33
